Goal: Task Accomplishment & Management: Use online tool/utility

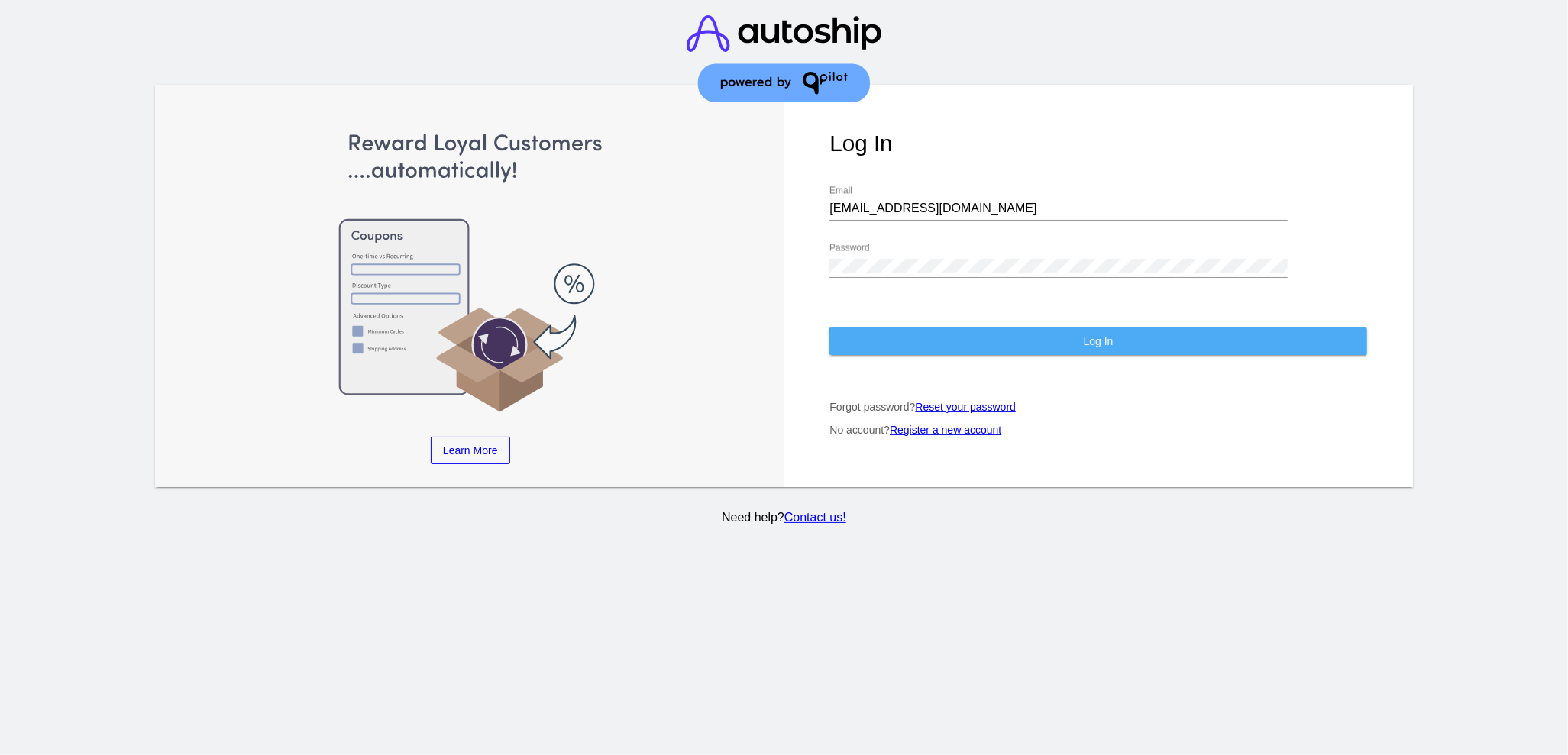
click at [1138, 333] on button "Log In" at bounding box center [1097, 341] width 537 height 27
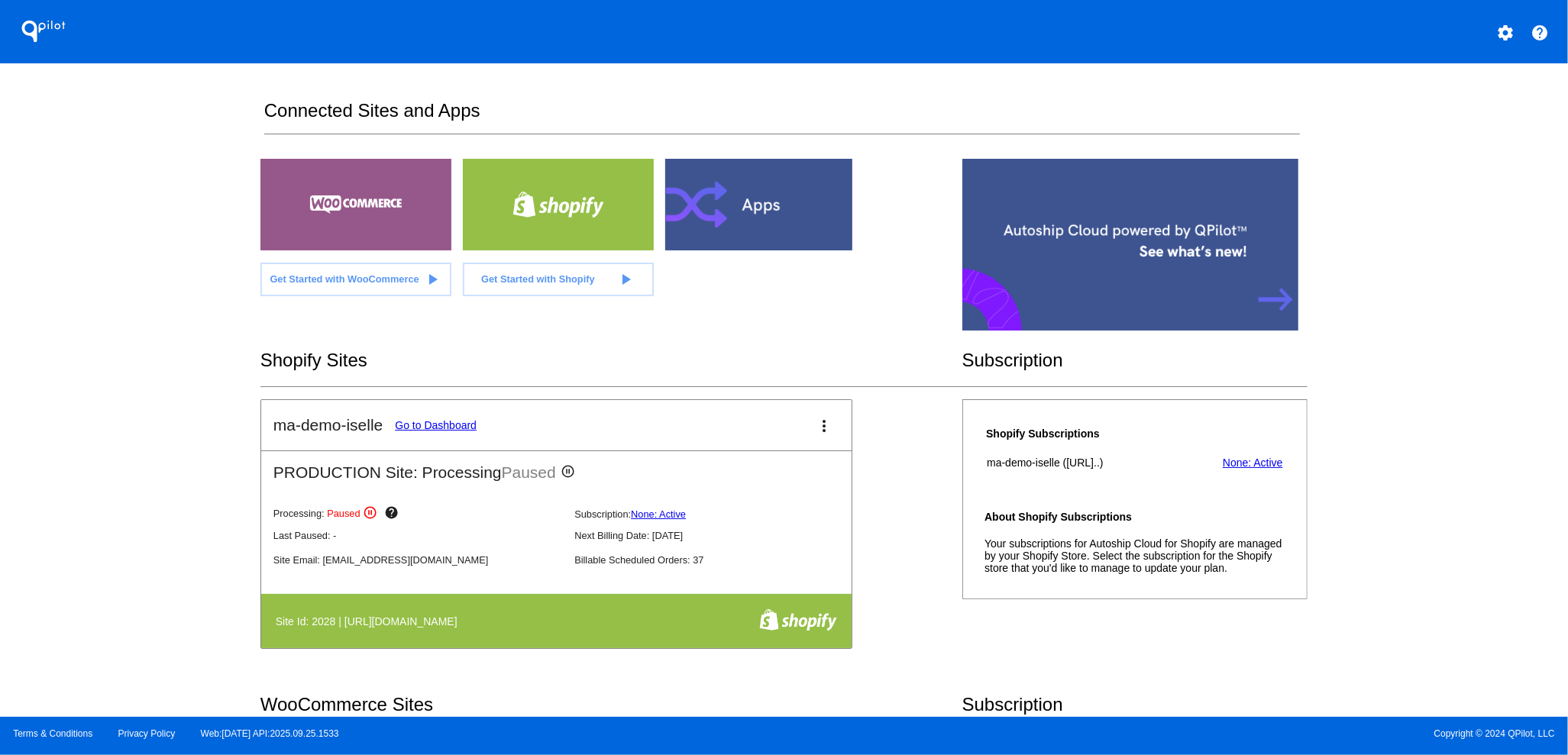
click at [732, 201] on div at bounding box center [761, 204] width 191 height 92
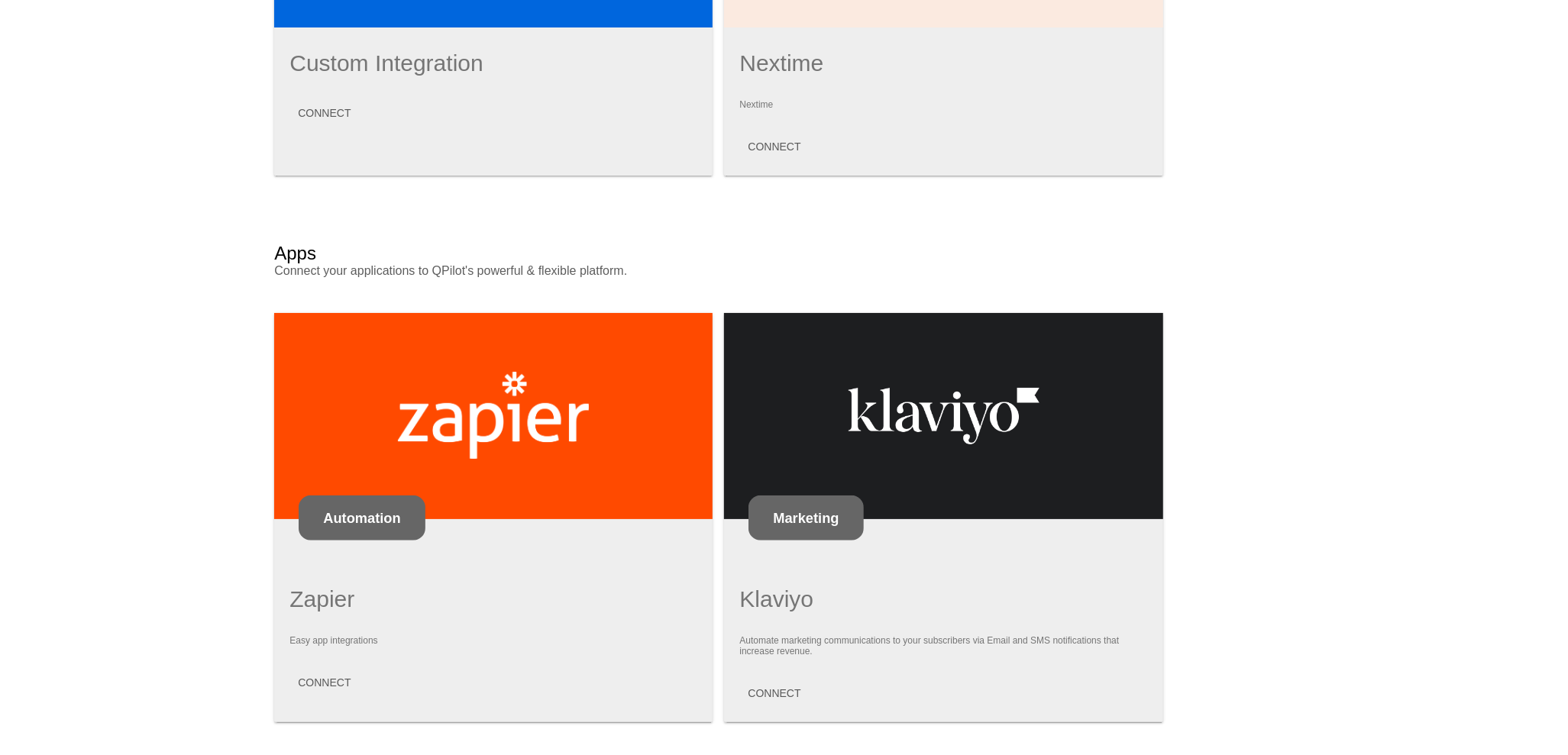
scroll to position [778, 0]
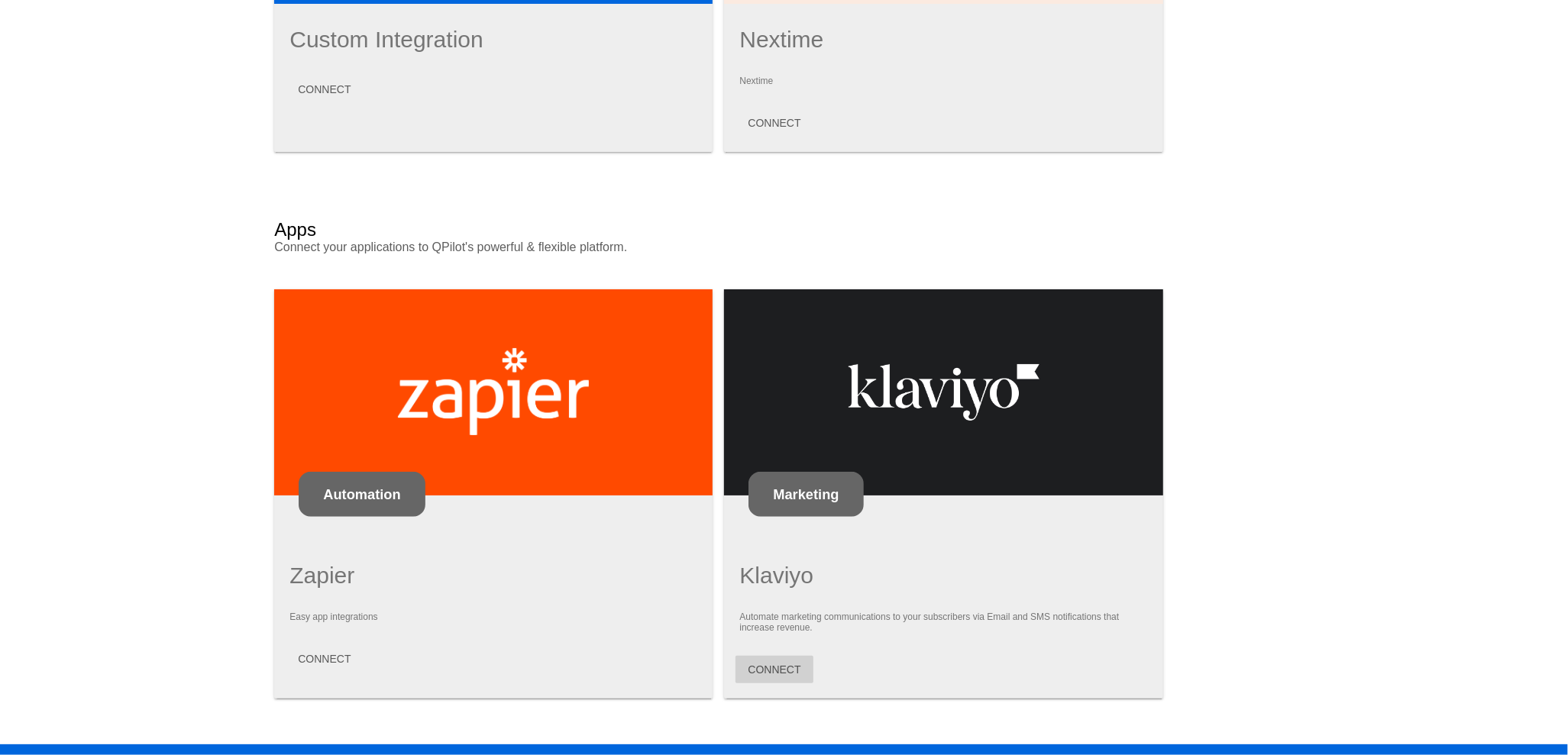
click at [788, 656] on button "CONNECT" at bounding box center [774, 669] width 77 height 27
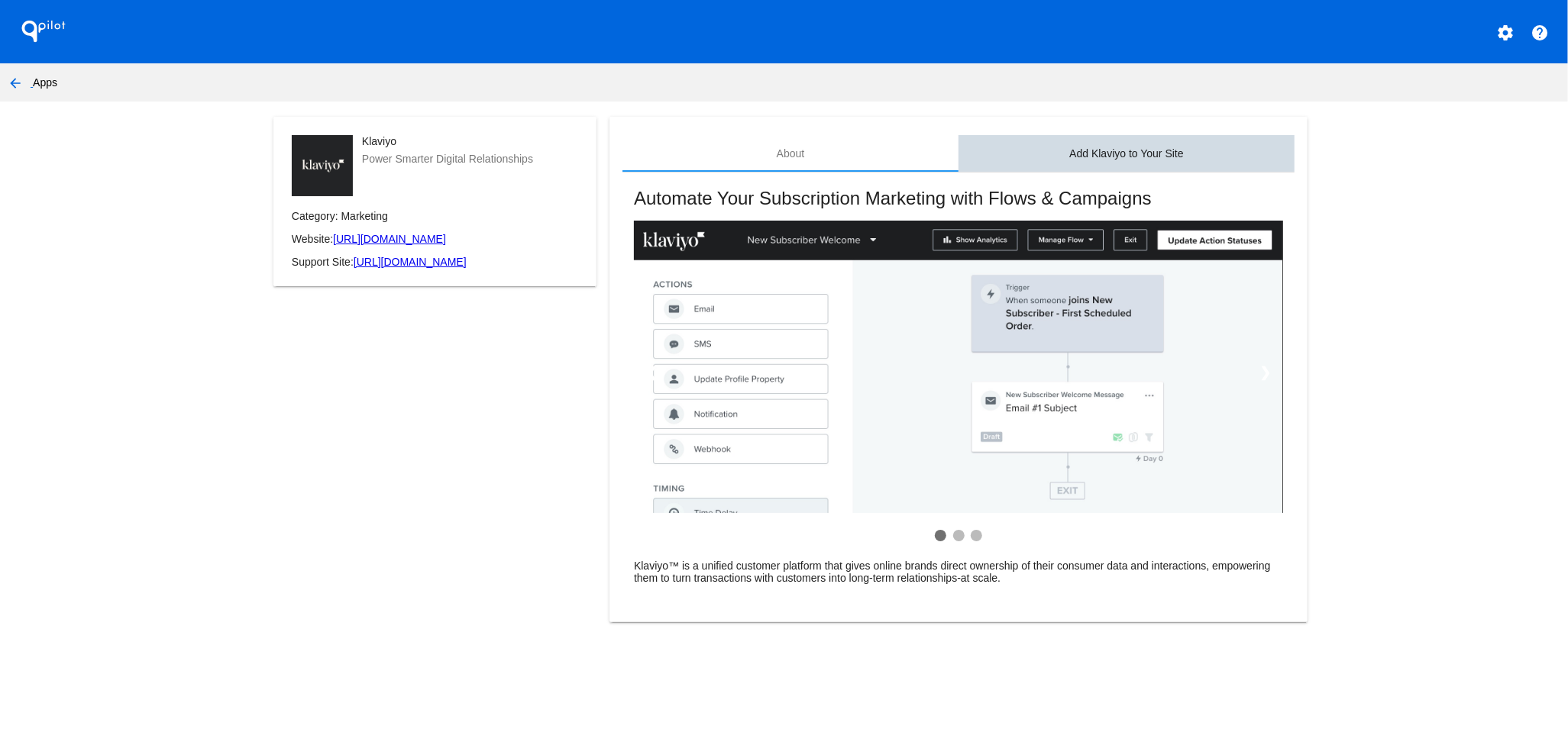
click at [1085, 158] on div "Add Klaviyo to Your Site" at bounding box center [1126, 154] width 114 height 13
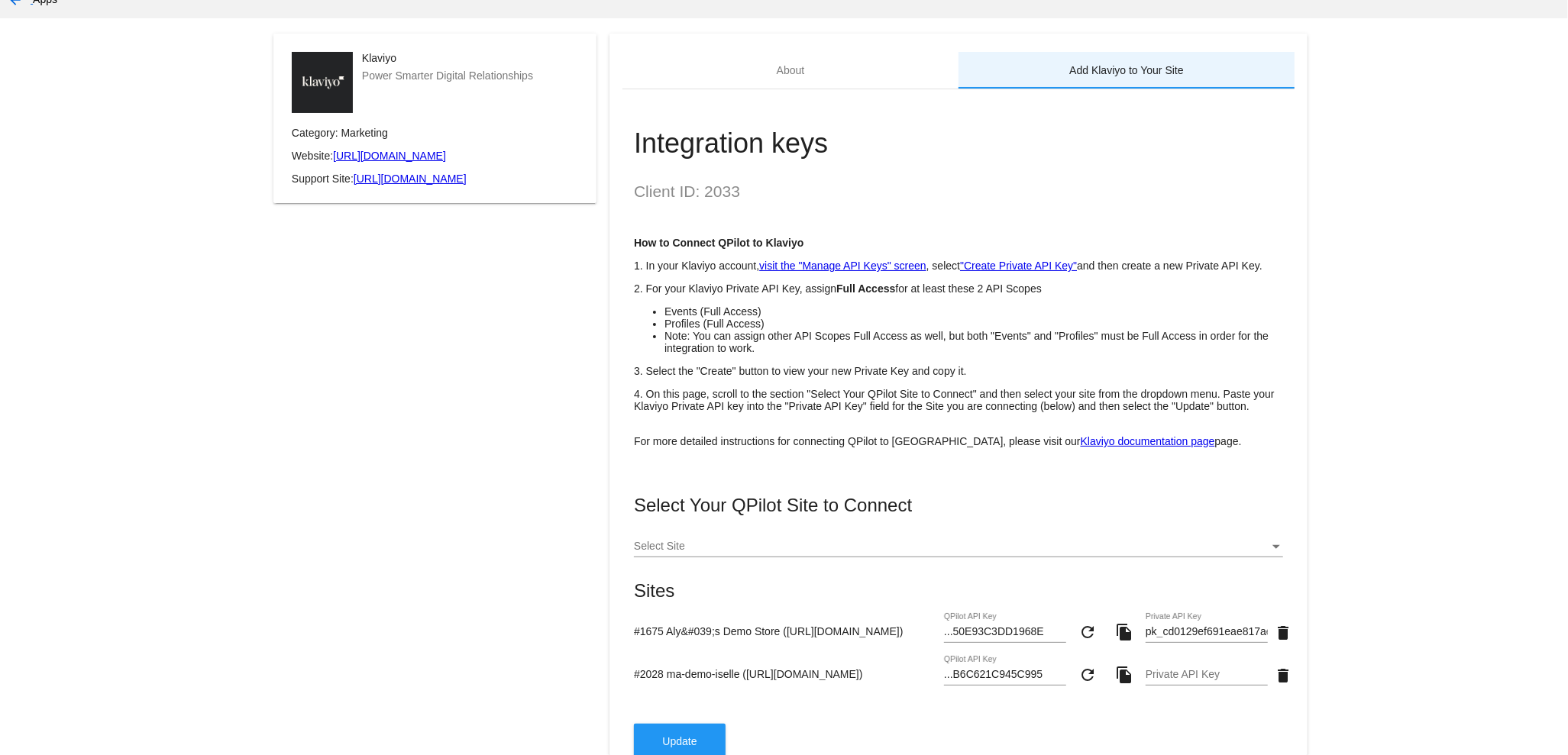
scroll to position [174, 0]
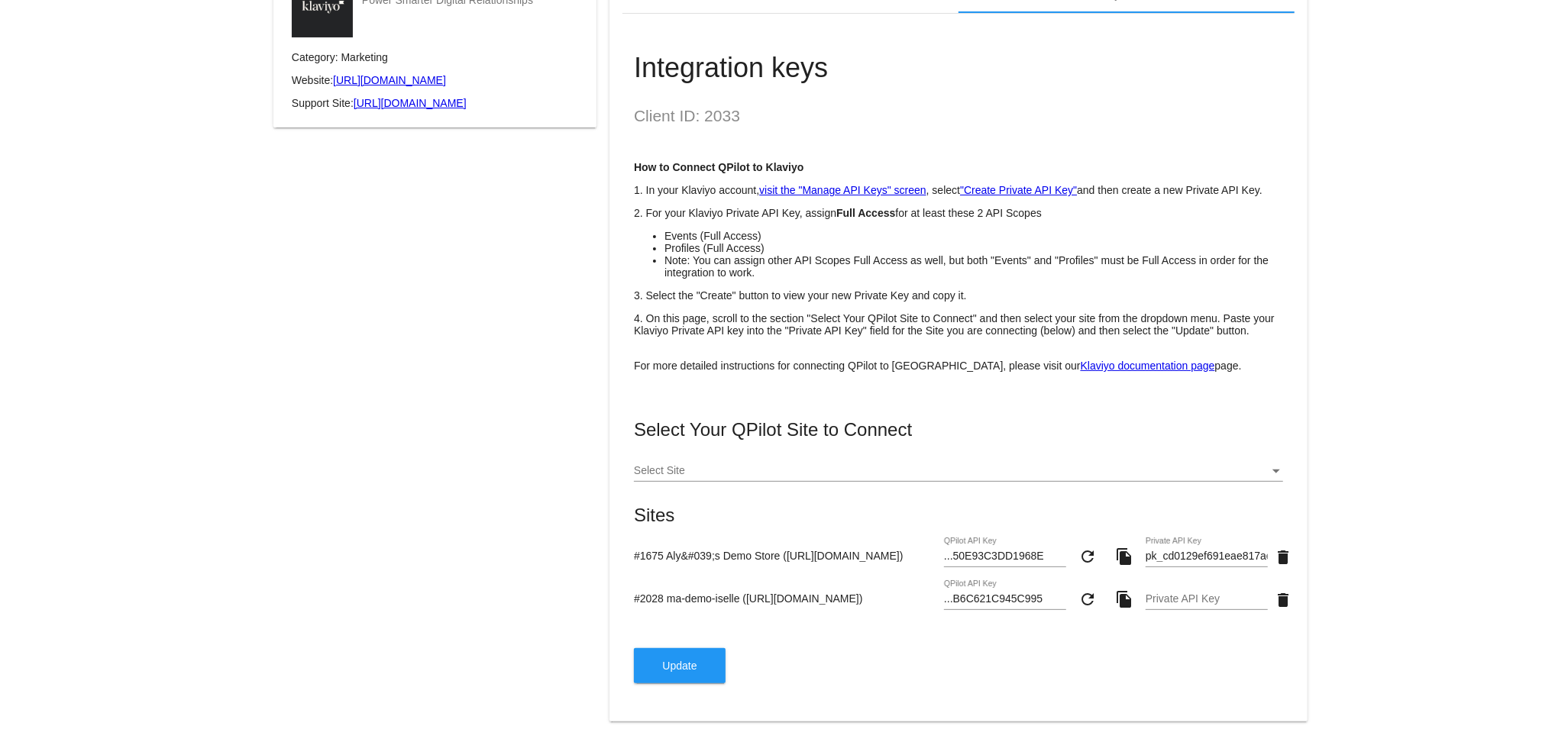
drag, startPoint x: 1006, startPoint y: 537, endPoint x: 943, endPoint y: 536, distance: 63.0
click at [944, 537] on div "...50E93C3DD1968E QPilot API Key" at bounding box center [1005, 552] width 123 height 30
click at [1210, 561] on input "pk_cd0129ef691eae817ae3f1438ef7070bfa" at bounding box center [1207, 557] width 123 height 13
click at [1220, 572] on div "pk_cd0129ef691eae817ae3f1438ef7070bfa Private API Key" at bounding box center [1207, 558] width 123 height 43
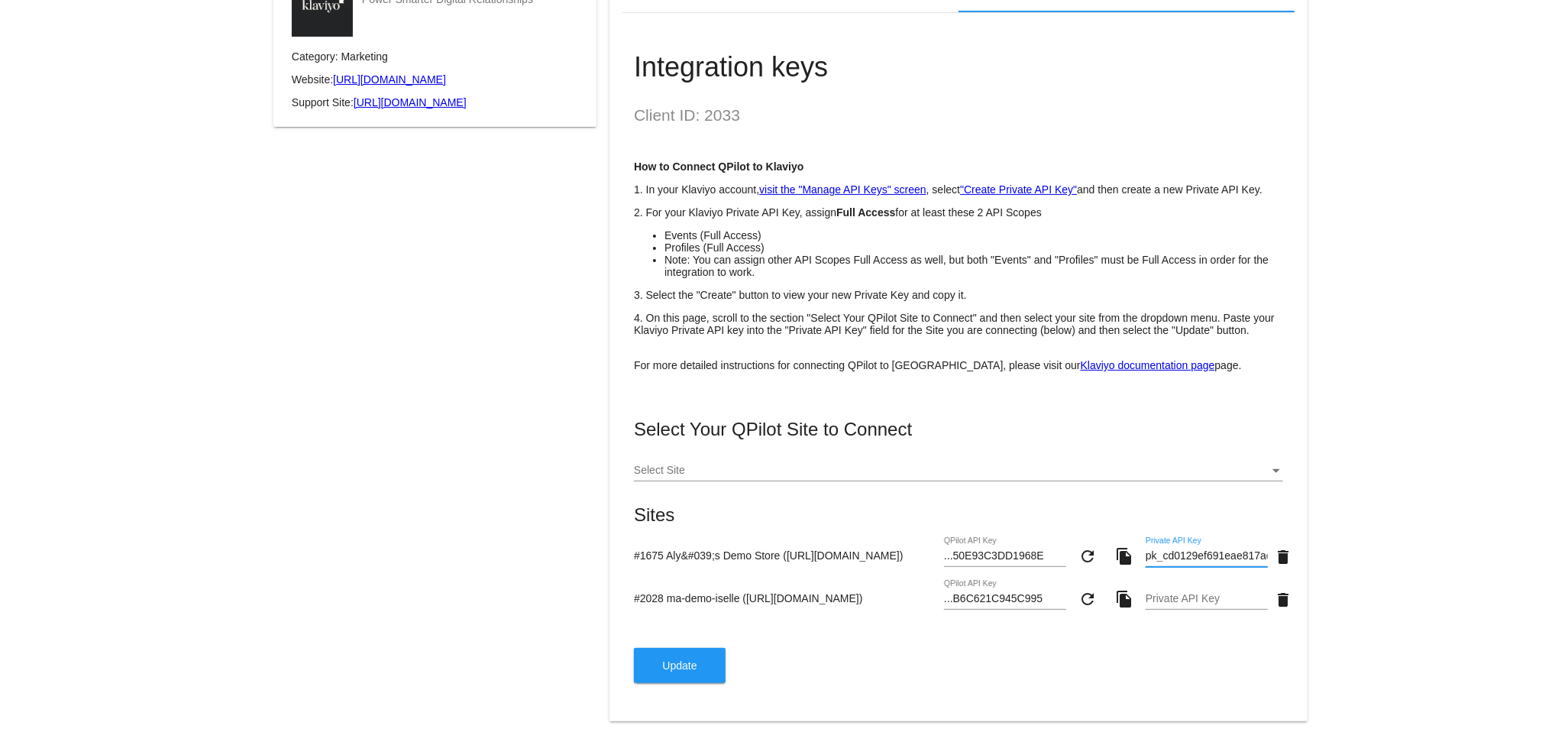
click at [1220, 561] on input "pk_cd0129ef691eae817ae3f1438ef7070bfa" at bounding box center [1207, 557] width 123 height 13
